Goal: Information Seeking & Learning: Learn about a topic

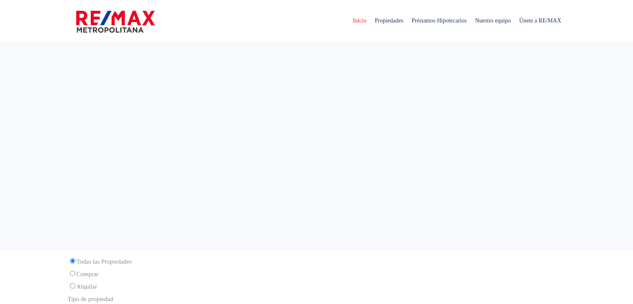
select select
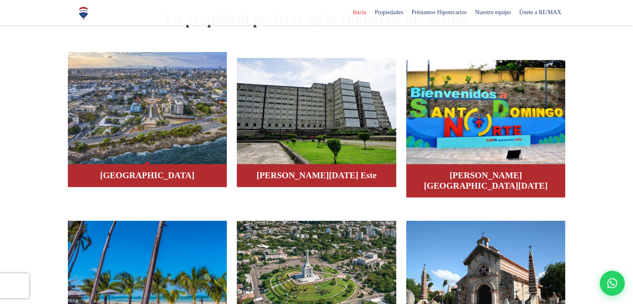
scroll to position [499, 0]
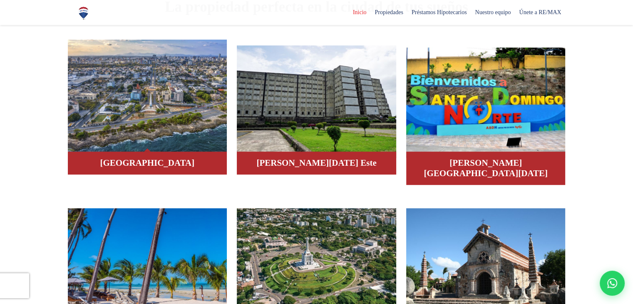
click at [180, 161] on h4 "Distrito Nacional" at bounding box center [147, 163] width 143 height 10
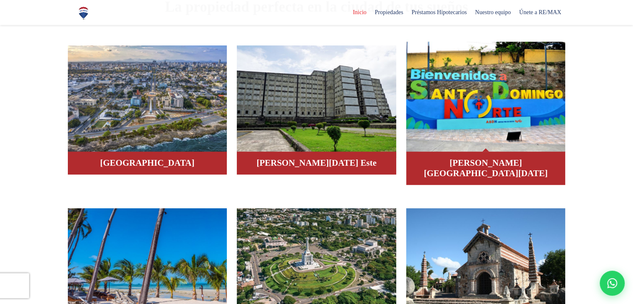
click at [454, 162] on h4 "Santo Domingo Norte" at bounding box center [486, 168] width 143 height 21
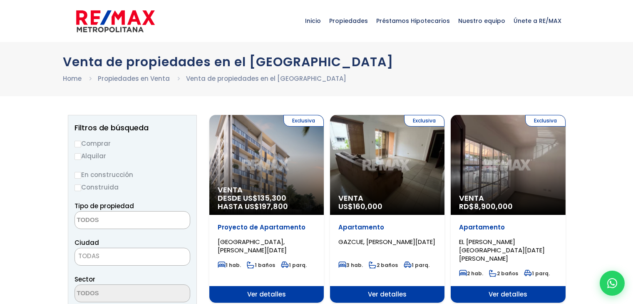
select select
click at [260, 286] on span "Ver detalles" at bounding box center [266, 294] width 114 height 17
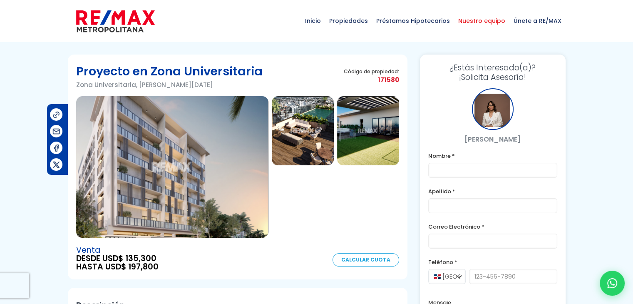
click at [486, 20] on span "Nuestro equipo" at bounding box center [481, 20] width 55 height 25
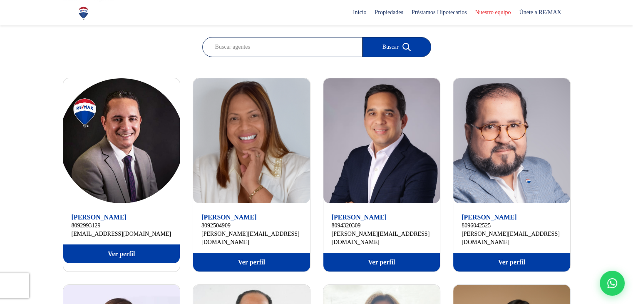
scroll to position [125, 0]
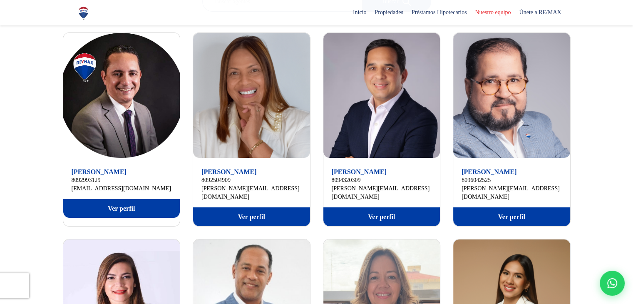
click at [253, 209] on link "Ver perfil" at bounding box center [251, 216] width 117 height 19
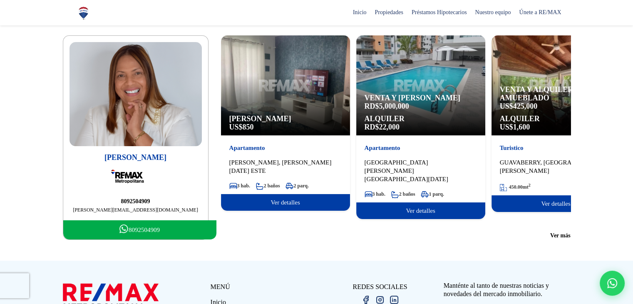
scroll to position [83, 0]
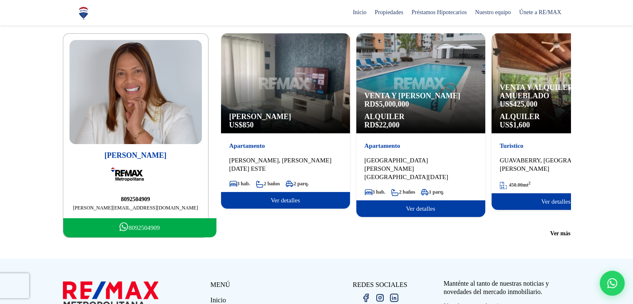
click at [283, 204] on span "Ver detalles" at bounding box center [285, 200] width 129 height 17
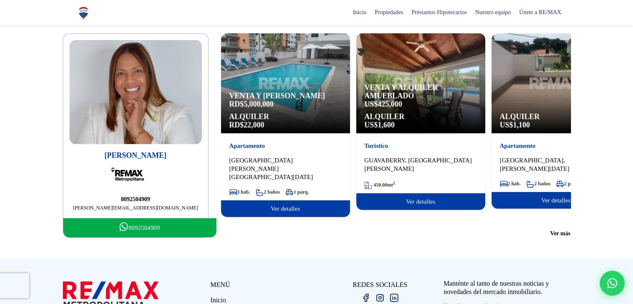
click at [279, 208] on span "Ver detalles" at bounding box center [285, 208] width 129 height 17
click at [279, 97] on div "Venta y Alquiler RD$ 5,000,000 Alquiler RD$ 22,000" at bounding box center [285, 83] width 129 height 100
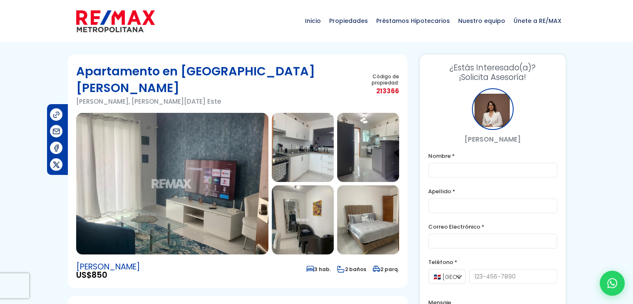
click at [57, 128] on img at bounding box center [56, 131] width 9 height 9
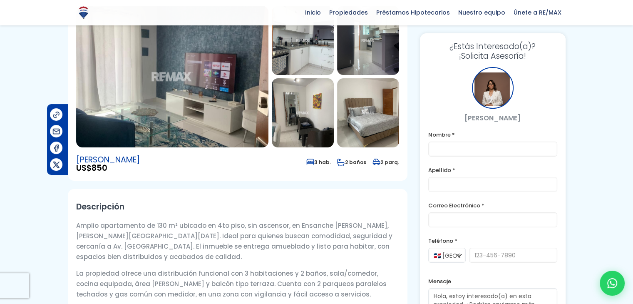
scroll to position [42, 0]
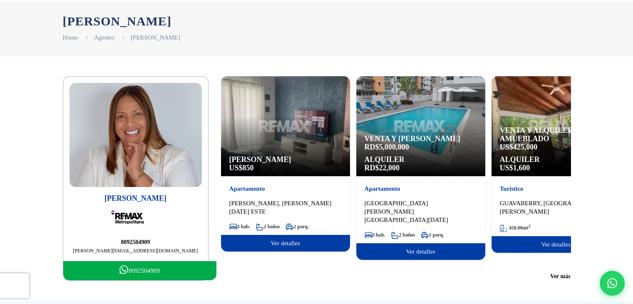
scroll to position [43, 0]
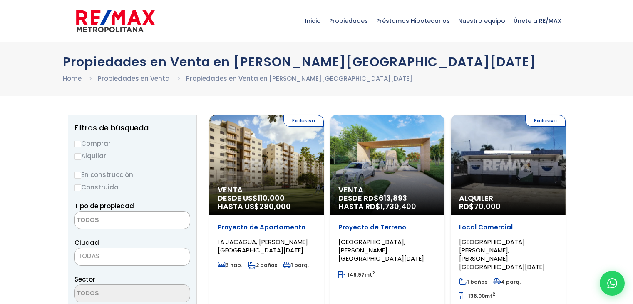
select select
click at [263, 174] on div "Exclusiva Venta DESDE US$ 110,000 HASTA US$ 280,000" at bounding box center [266, 165] width 114 height 100
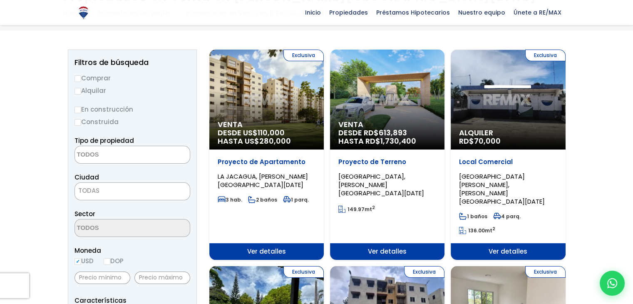
scroll to position [42, 0]
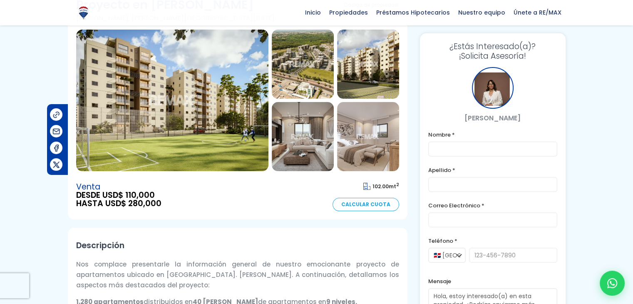
scroll to position [42, 0]
